Goal: Task Accomplishment & Management: Use online tool/utility

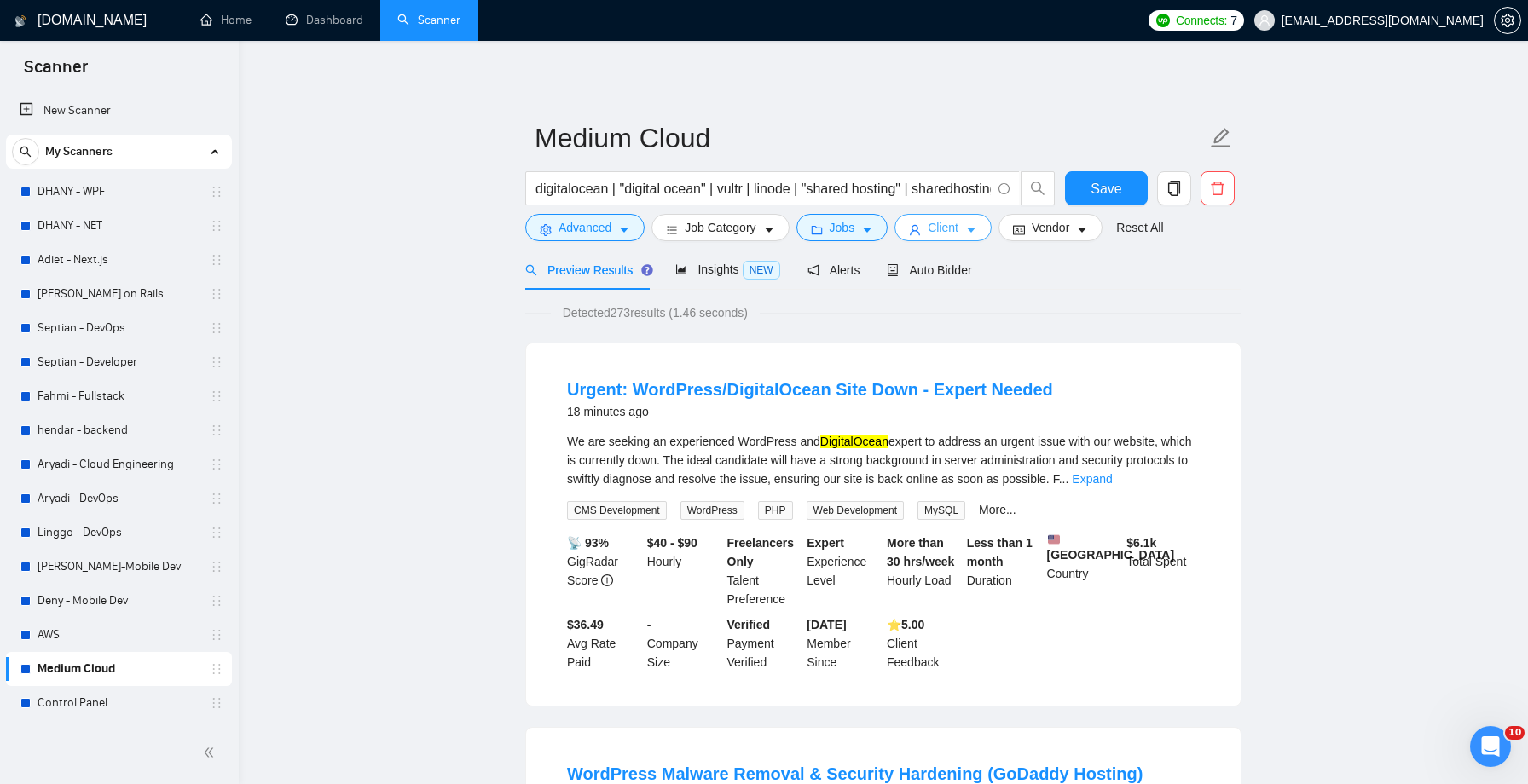
click at [940, 228] on span "Client" at bounding box center [942, 227] width 30 height 18
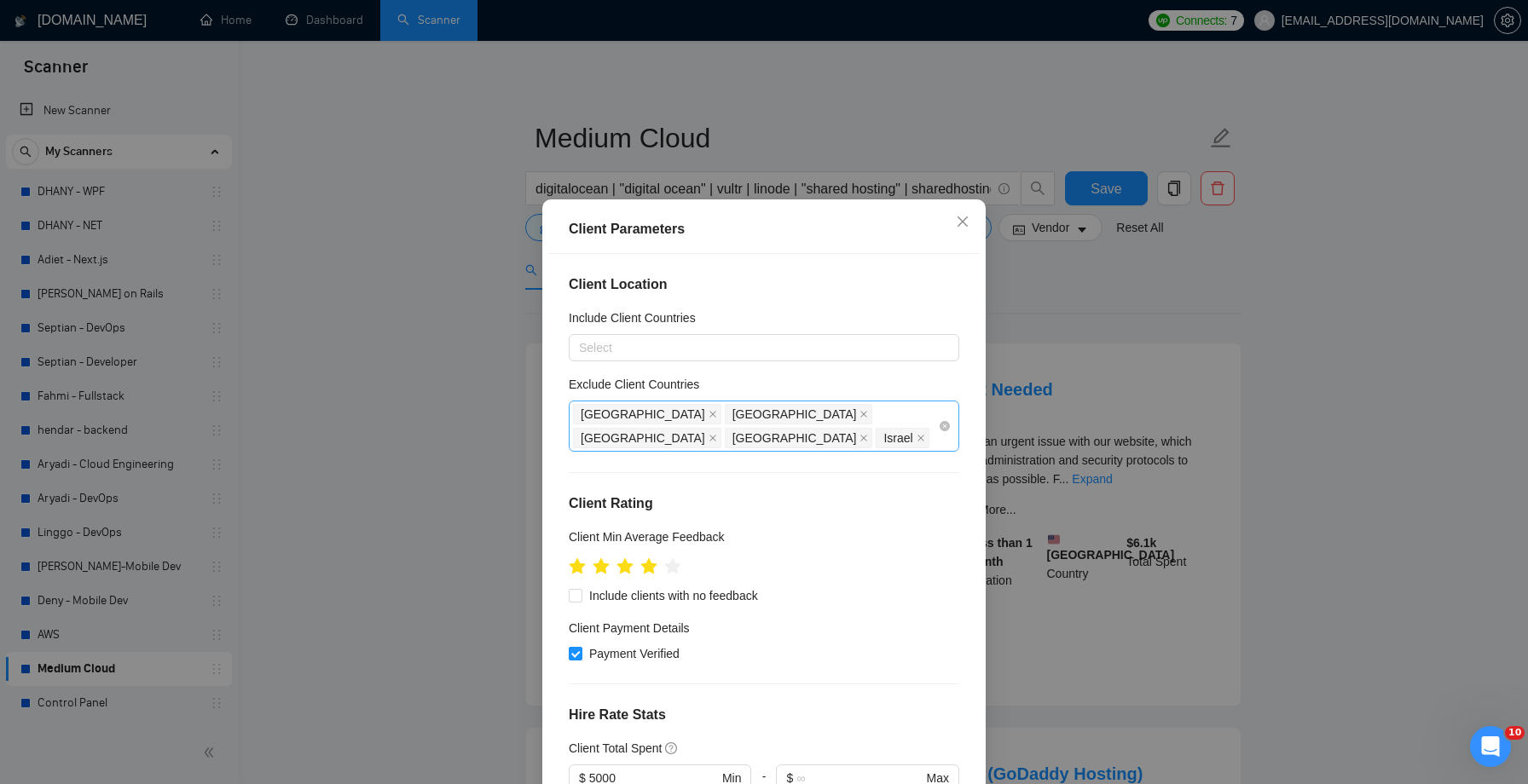
click at [935, 416] on div "[GEOGRAPHIC_DATA] [GEOGRAPHIC_DATA] [GEOGRAPHIC_DATA] [GEOGRAPHIC_DATA] [GEOGRA…" at bounding box center [755, 427] width 365 height 48
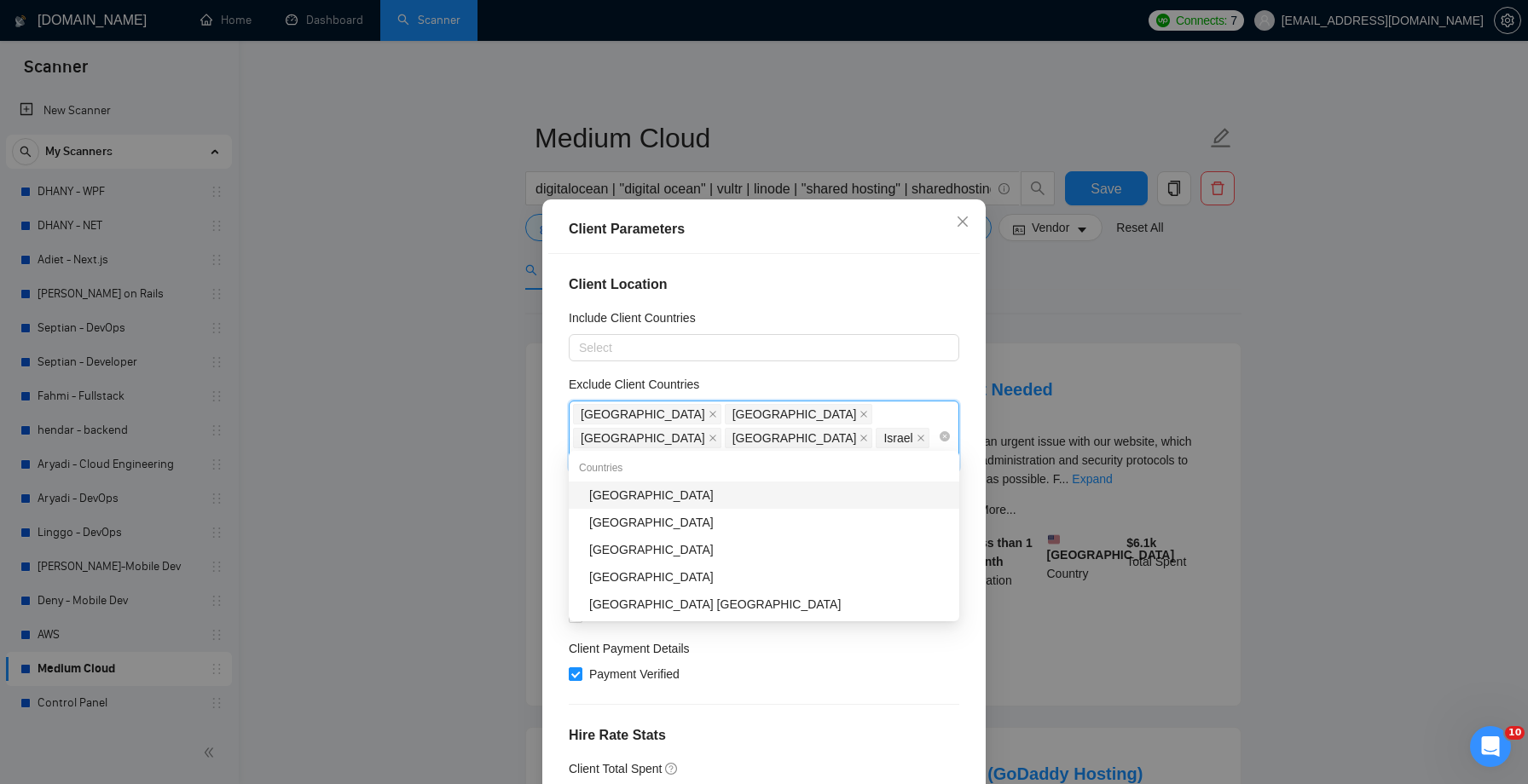
type input "united"
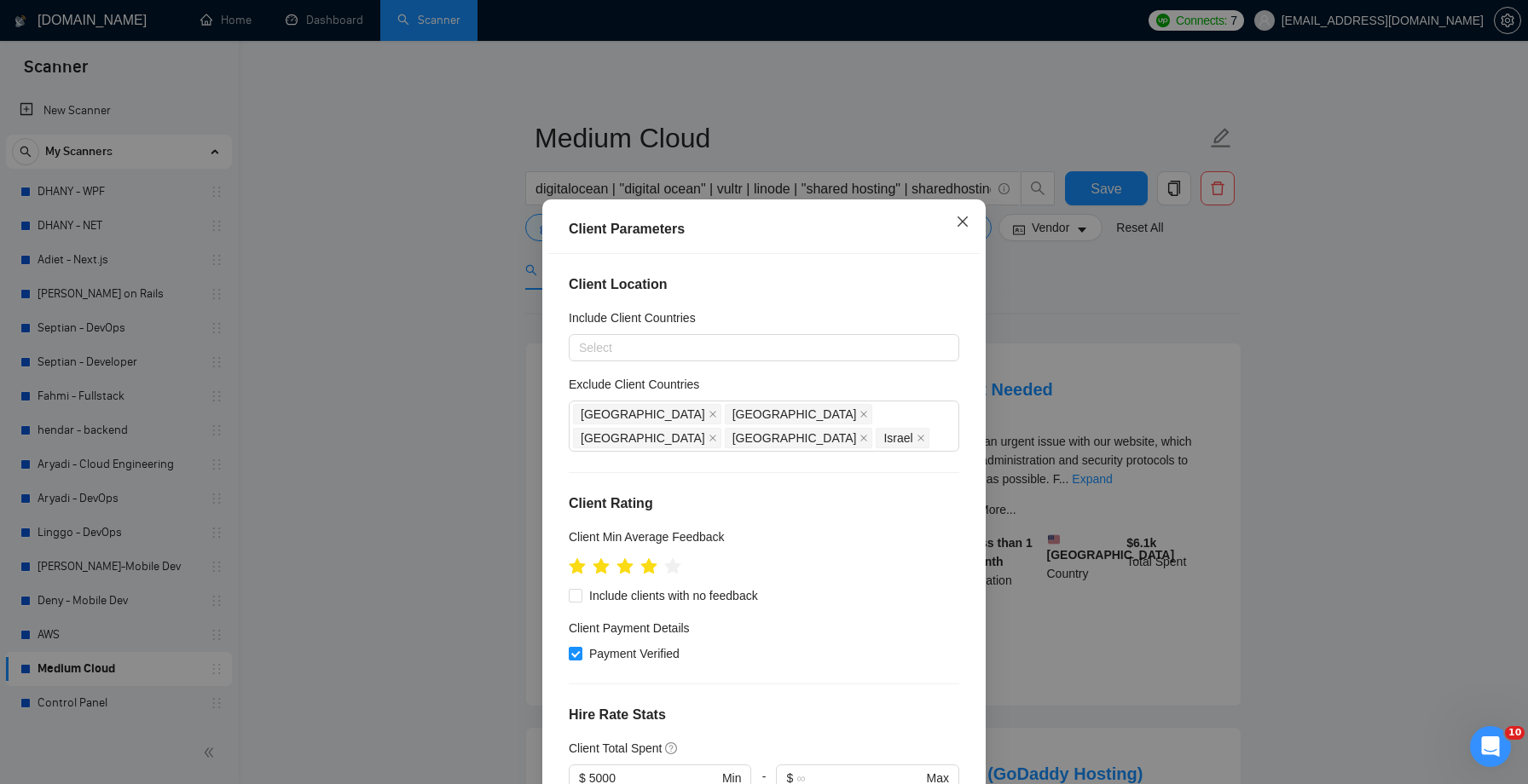
click at [959, 223] on icon "close" at bounding box center [963, 222] width 14 height 14
